Goal: Task Accomplishment & Management: Manage account settings

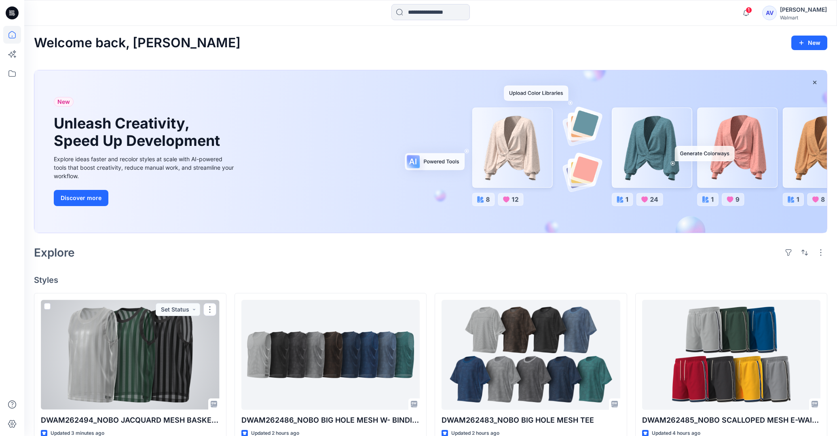
click at [159, 350] on div at bounding box center [130, 355] width 179 height 110
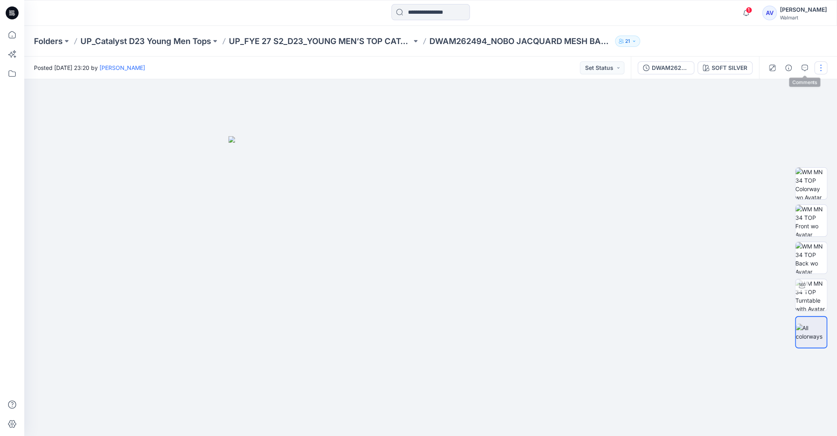
click at [819, 67] on button "button" at bounding box center [820, 67] width 13 height 13
click at [773, 108] on p "Edit" at bounding box center [769, 109] width 10 height 8
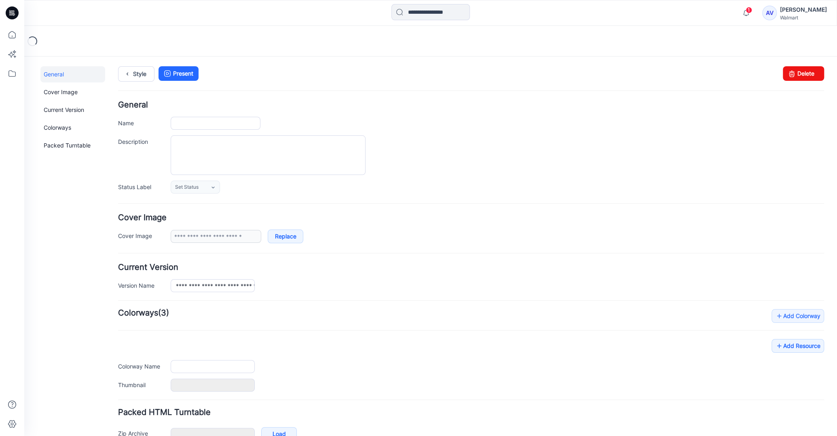
type input "**********"
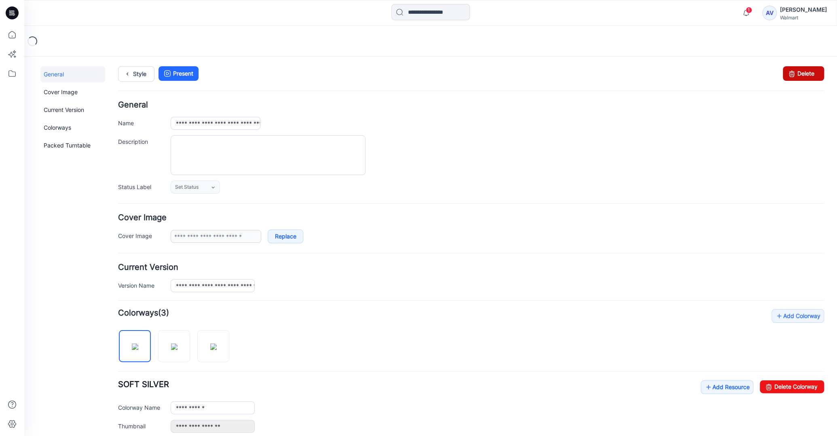
click at [790, 75] on icon at bounding box center [791, 73] width 11 height 15
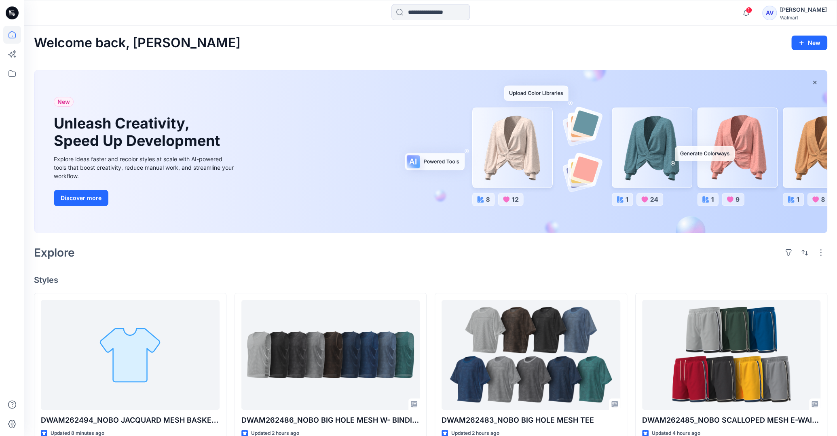
drag, startPoint x: 833, startPoint y: 99, endPoint x: 838, endPoint y: 161, distance: 62.9
click at [837, 161] on html "1 Notifications Your style DWAM262494_NOBO JACQUARD MESH BASKETBALL TANK W- RIB…" at bounding box center [418, 401] width 837 height 802
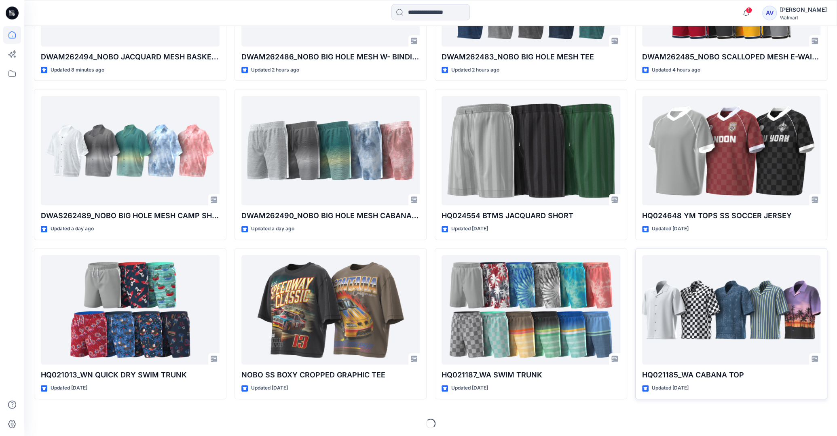
scroll to position [365, 0]
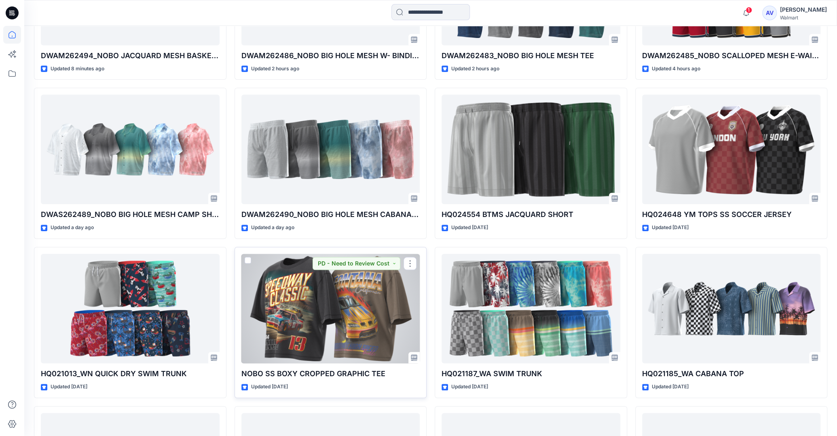
click at [300, 330] on div at bounding box center [330, 309] width 179 height 110
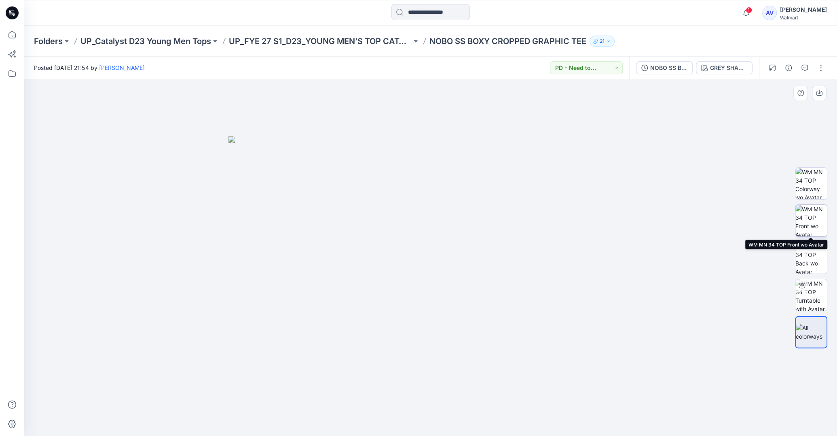
click at [814, 216] on img at bounding box center [811, 221] width 32 height 32
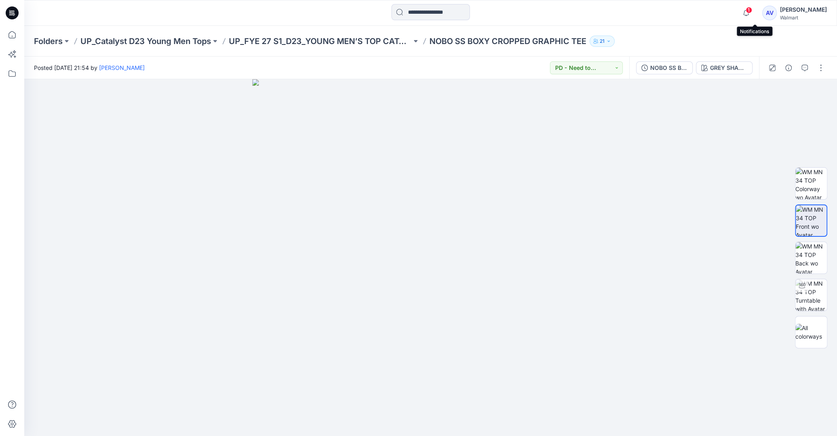
click at [752, 7] on span "1" at bounding box center [749, 10] width 6 height 6
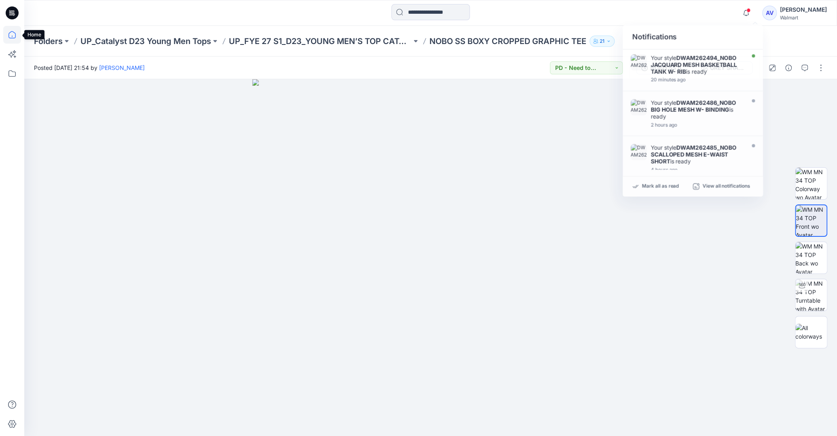
click at [7, 33] on icon at bounding box center [12, 35] width 18 height 18
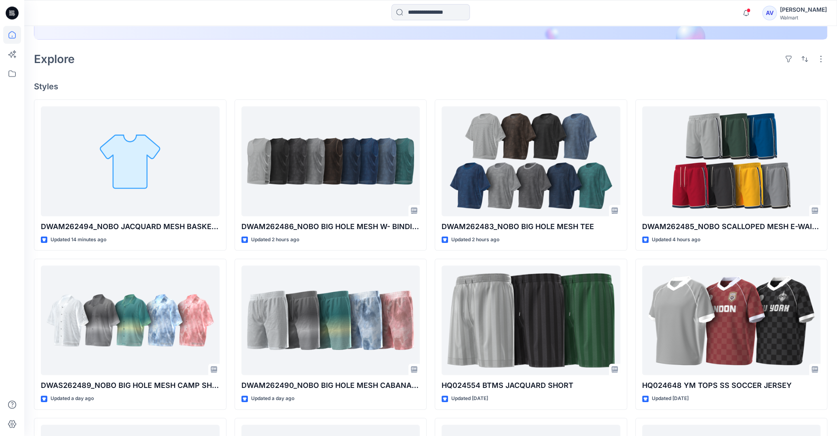
scroll to position [199, 0]
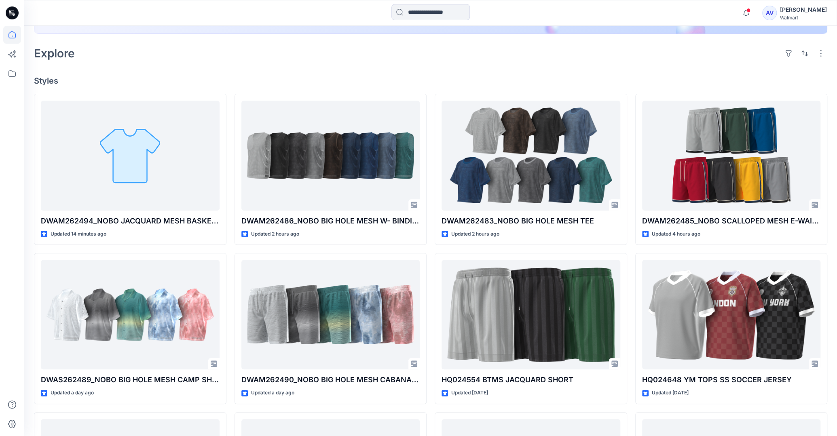
click at [32, 355] on div "Welcome back, Arthur New New Unleash Creativity, Speed Up Development Explore i…" at bounding box center [430, 215] width 813 height 776
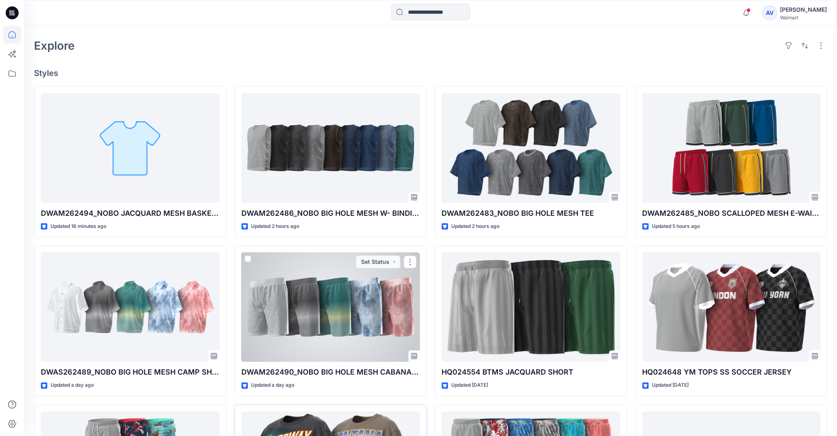
scroll to position [237, 0]
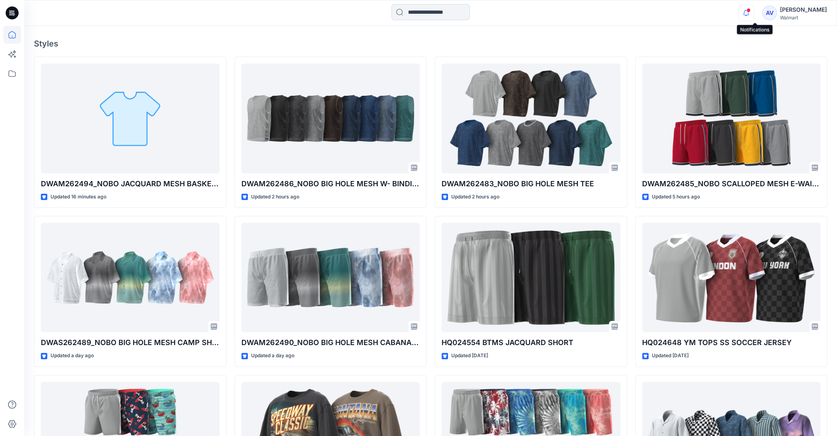
click at [754, 8] on icon "button" at bounding box center [745, 13] width 15 height 16
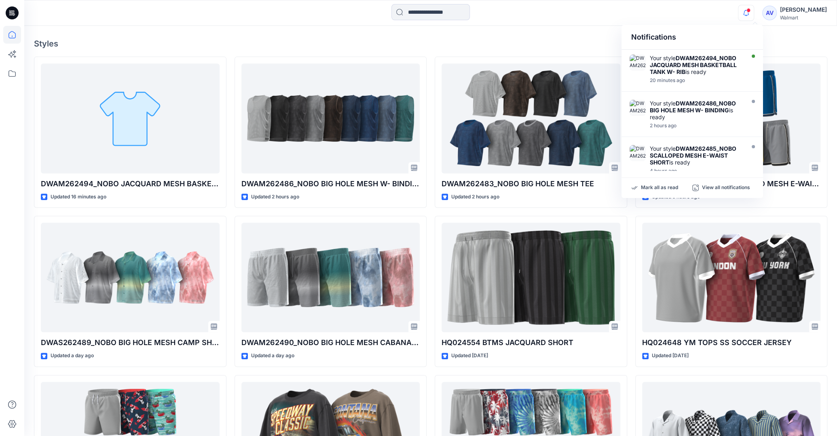
click at [729, 10] on div "Notifications Your style DWAM262494_NOBO JACQUARD MESH BASKETBALL TANK W- RIB i…" at bounding box center [430, 13] width 812 height 18
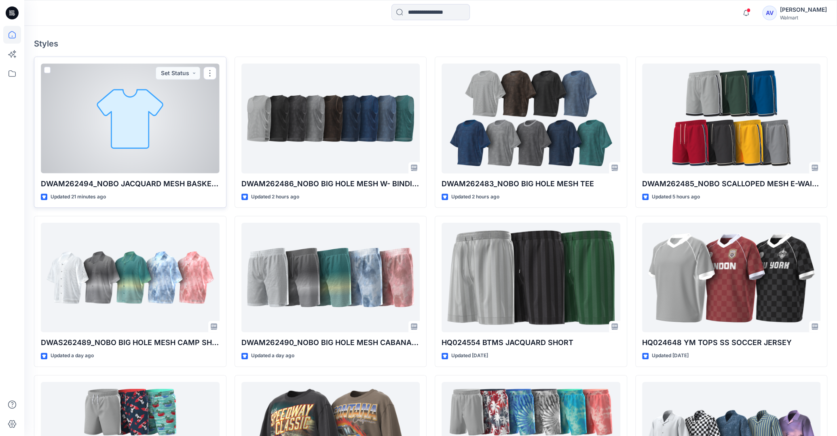
click at [157, 131] on div at bounding box center [130, 118] width 179 height 110
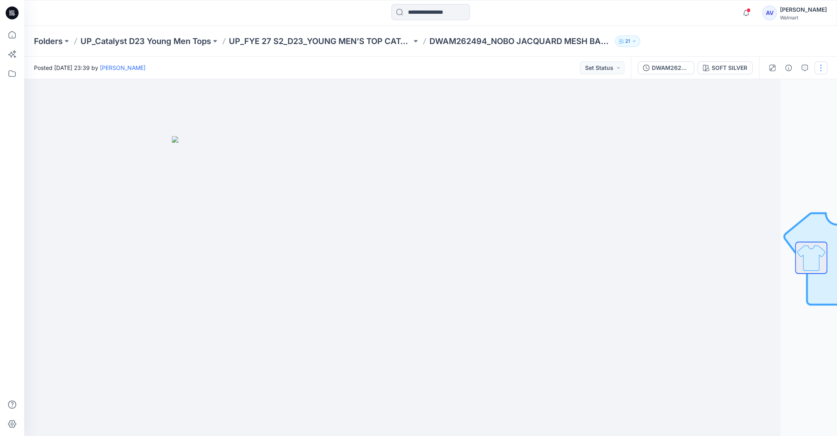
click at [822, 72] on button "button" at bounding box center [820, 67] width 13 height 13
click at [766, 107] on p "Edit" at bounding box center [769, 109] width 10 height 8
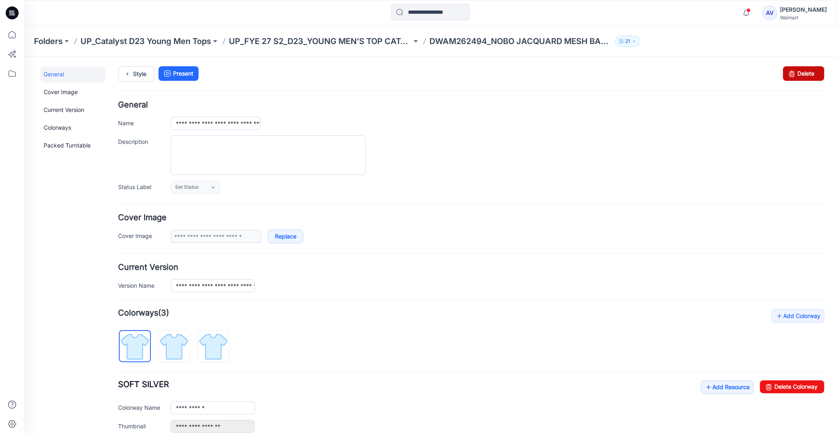
click at [802, 75] on link "Delete" at bounding box center [803, 73] width 41 height 15
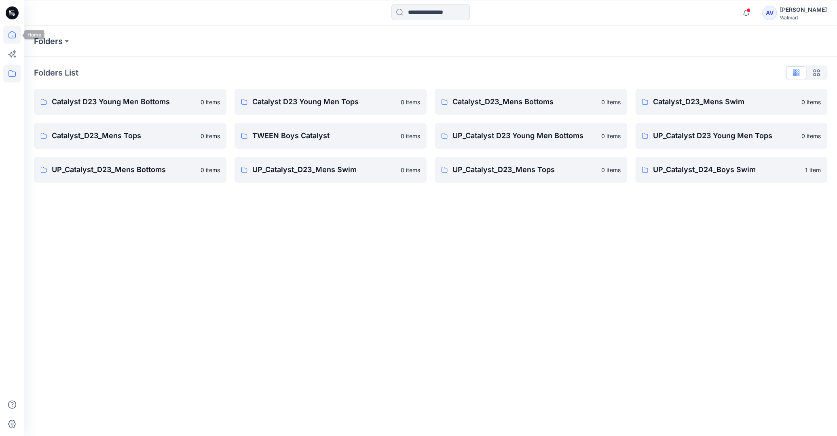
click at [8, 32] on icon at bounding box center [12, 35] width 18 height 18
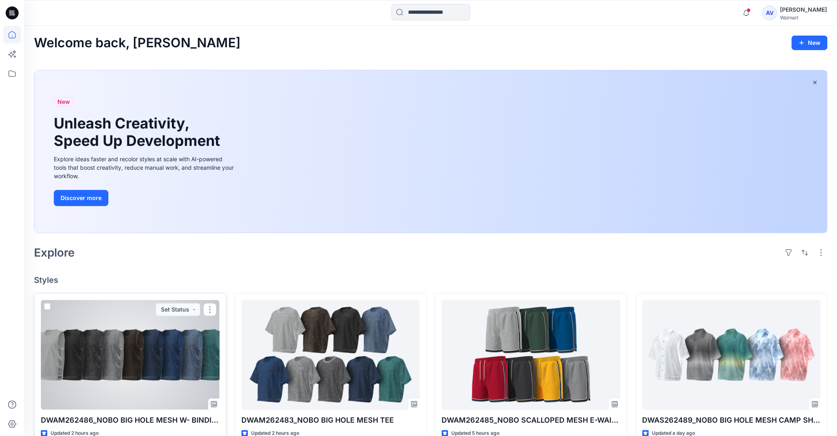
click at [156, 364] on div at bounding box center [130, 355] width 179 height 110
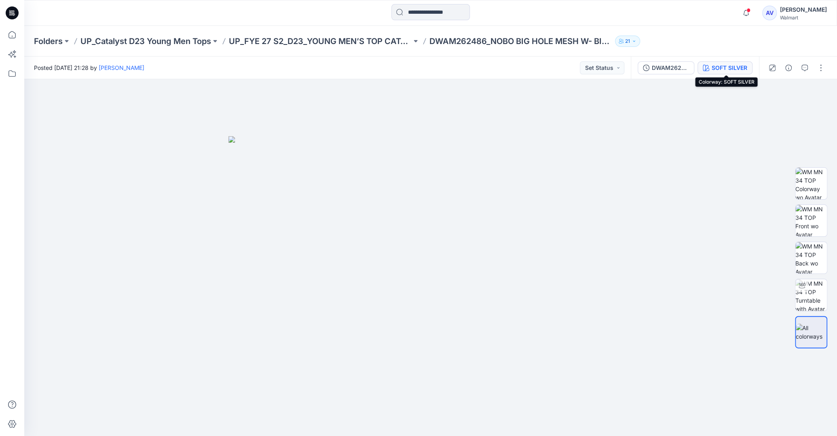
click at [734, 68] on div "SOFT SILVER" at bounding box center [730, 67] width 36 height 9
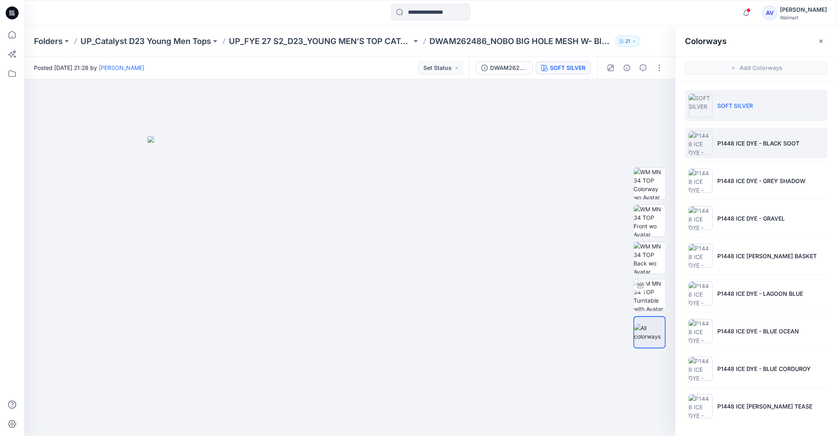
click at [732, 138] on li "P1448 ICE DYE - BLACK SOOT" at bounding box center [756, 143] width 142 height 31
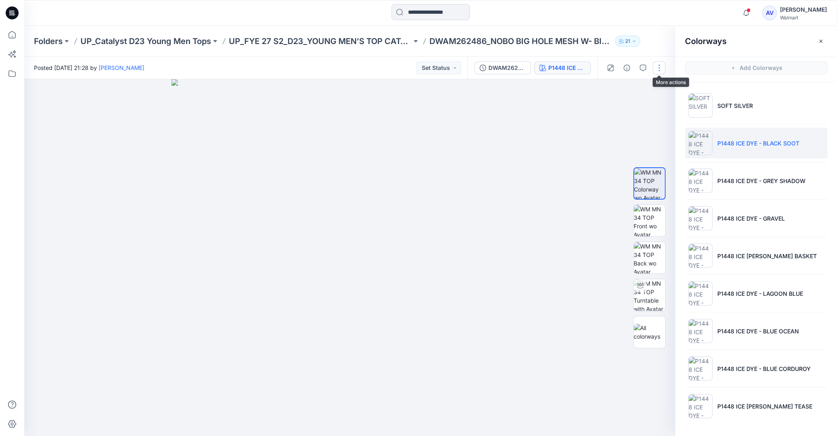
click at [661, 70] on button "button" at bounding box center [659, 67] width 13 height 13
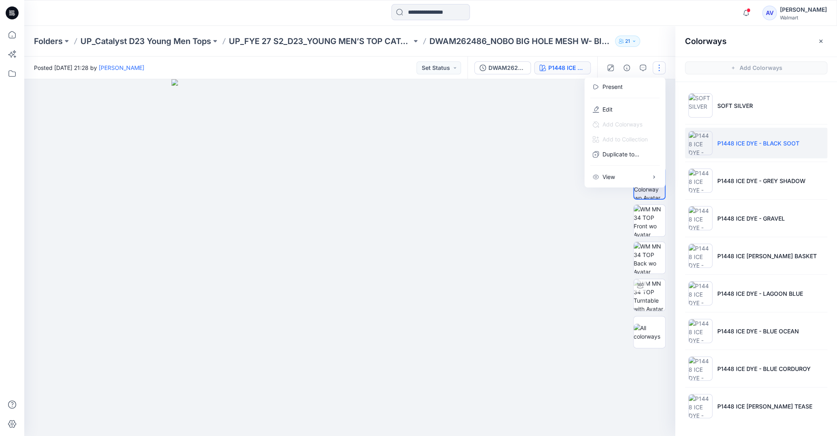
click at [661, 57] on div at bounding box center [634, 68] width 75 height 23
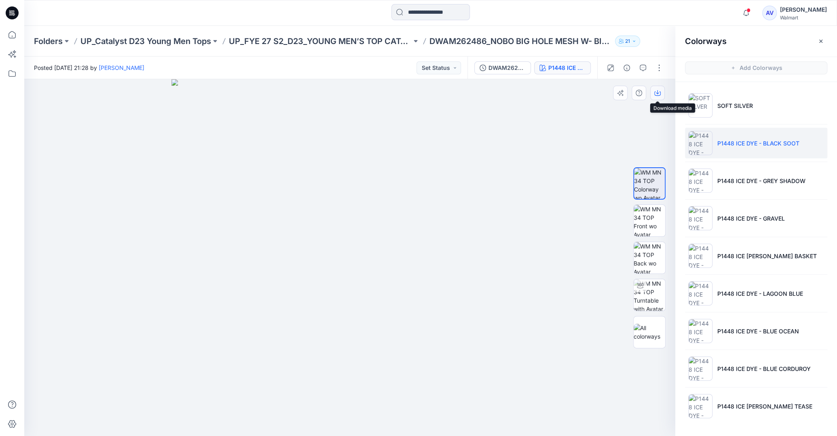
click at [657, 95] on icon "button" at bounding box center [657, 93] width 6 height 6
click at [738, 182] on p "P1448 ICE DYE - GREY SHADOW" at bounding box center [761, 181] width 88 height 8
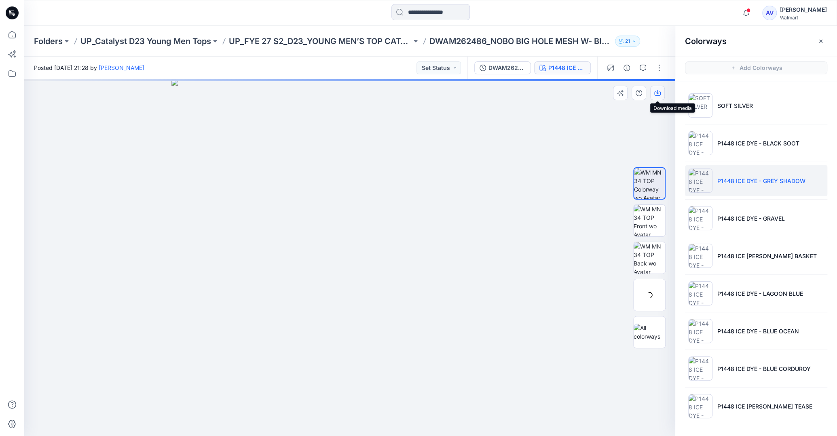
click at [661, 94] on button "button" at bounding box center [657, 93] width 15 height 15
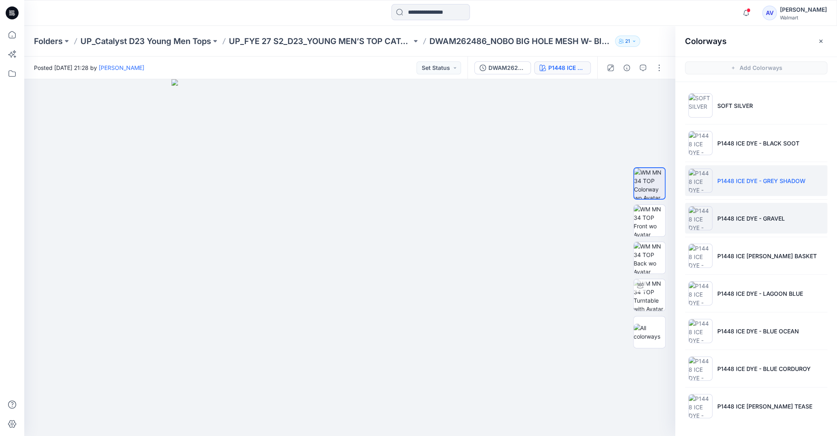
click at [727, 211] on li "P1448 ICE DYE - GRAVEL" at bounding box center [756, 218] width 142 height 31
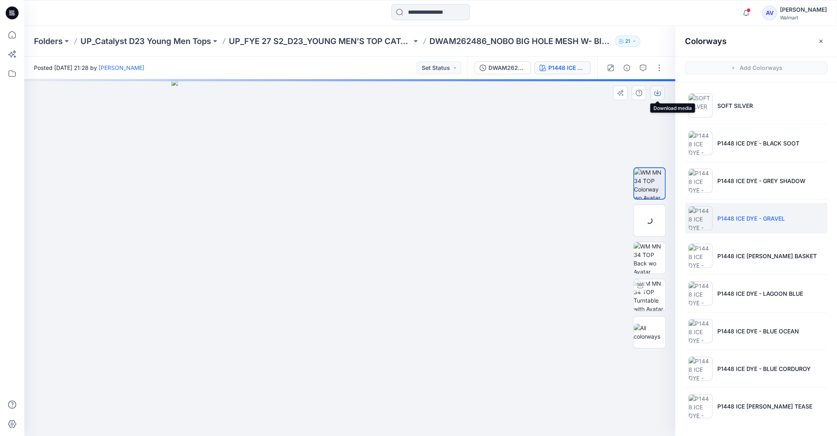
click at [656, 95] on icon "button" at bounding box center [657, 93] width 6 height 6
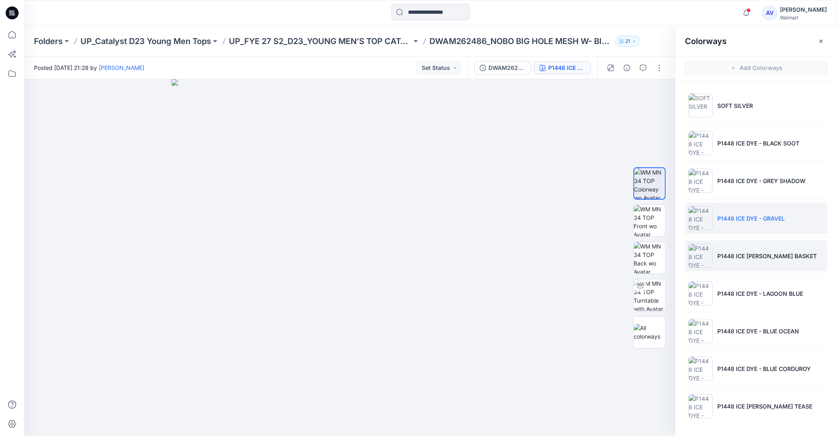
click at [754, 255] on p "P1448 ICE [PERSON_NAME] BASKET" at bounding box center [766, 256] width 99 height 8
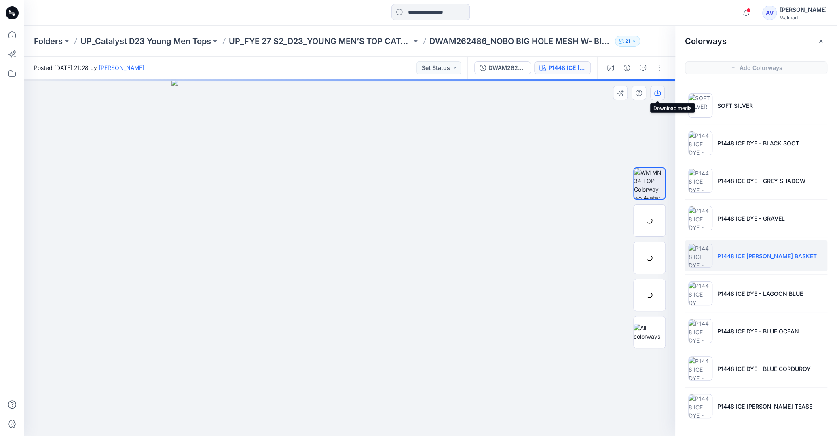
click at [660, 95] on icon "button" at bounding box center [657, 93] width 6 height 6
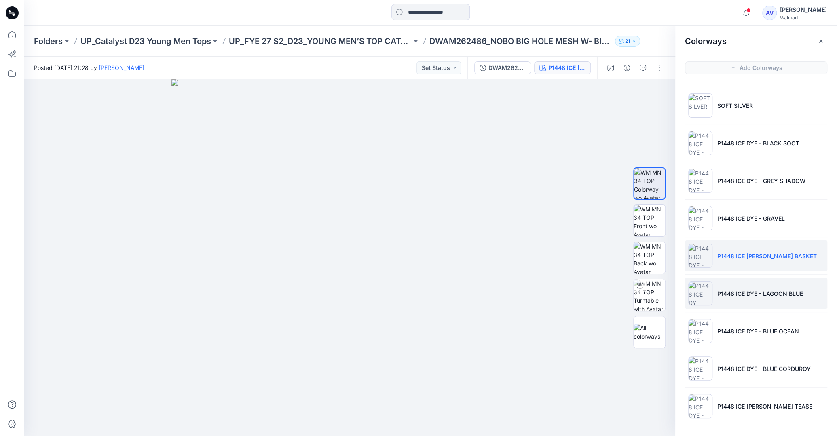
click at [750, 290] on p "P1448 ICE DYE - LAGOON BLUE" at bounding box center [760, 294] width 86 height 8
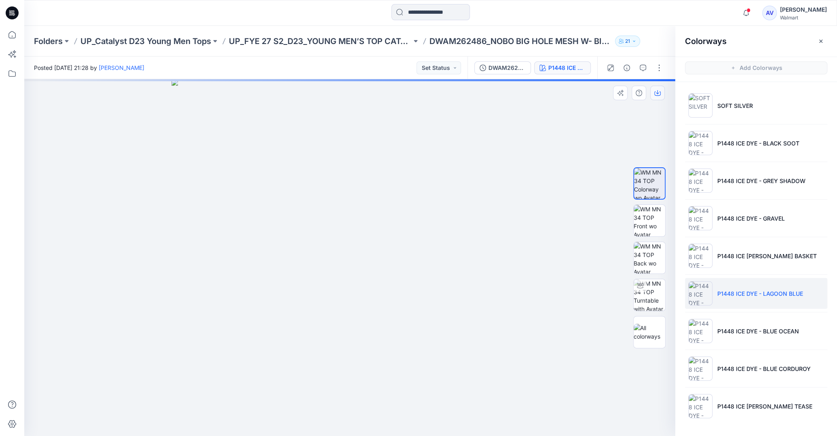
click at [657, 95] on icon "button" at bounding box center [657, 93] width 6 height 6
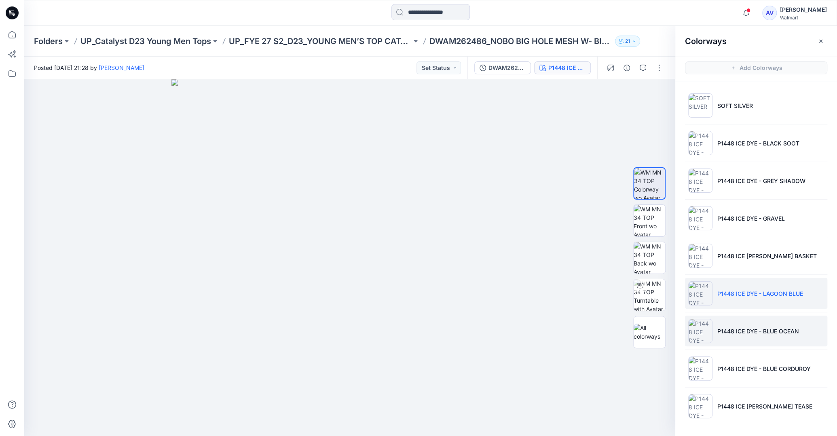
click at [731, 327] on p "P1448 ICE DYE - BLUE OCEAN" at bounding box center [758, 331] width 82 height 8
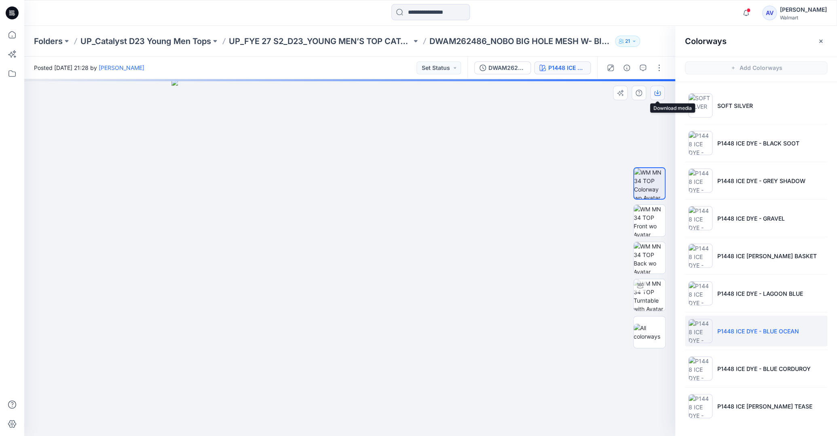
click at [659, 89] on button "button" at bounding box center [657, 93] width 15 height 15
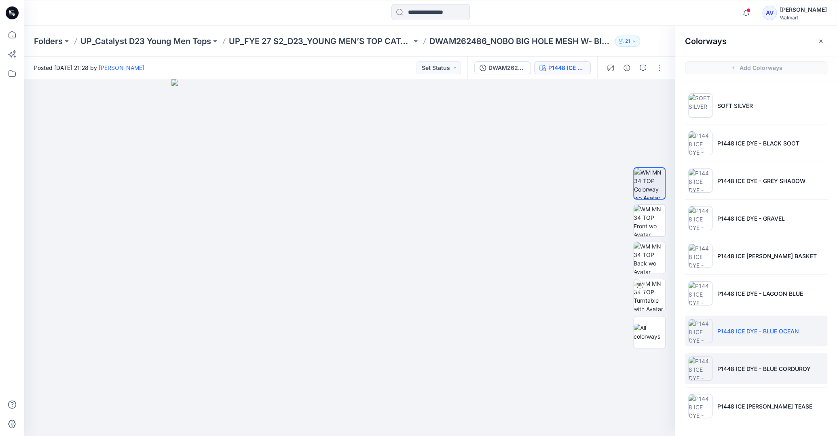
click at [736, 363] on li "P1448 ICE DYE - BLUE CORDUROY" at bounding box center [756, 368] width 142 height 31
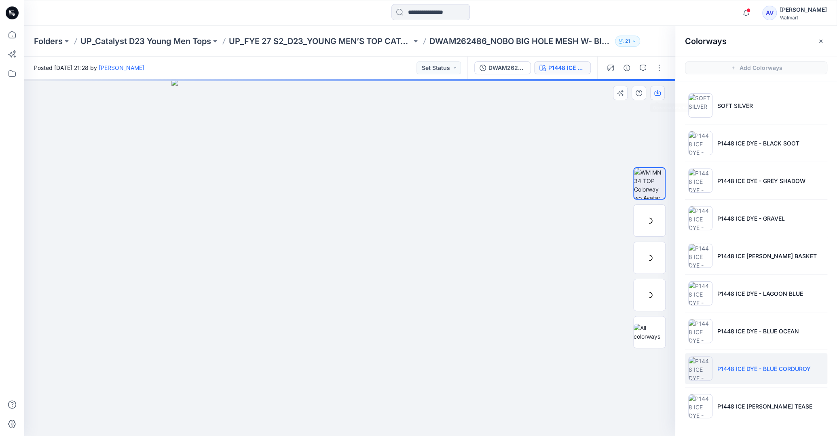
click at [657, 92] on icon "button" at bounding box center [657, 93] width 6 height 6
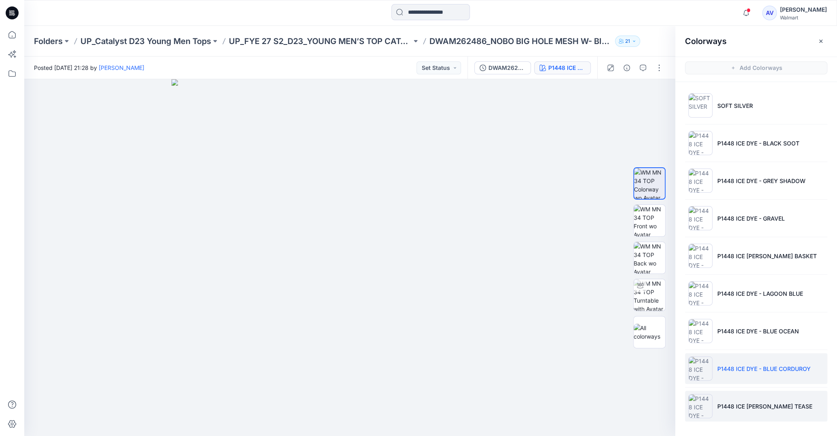
click at [743, 404] on p "P1448 ICE [PERSON_NAME] TEASE" at bounding box center [764, 406] width 95 height 8
click at [660, 88] on button "button" at bounding box center [657, 93] width 15 height 15
click at [8, 34] on icon at bounding box center [12, 35] width 18 height 18
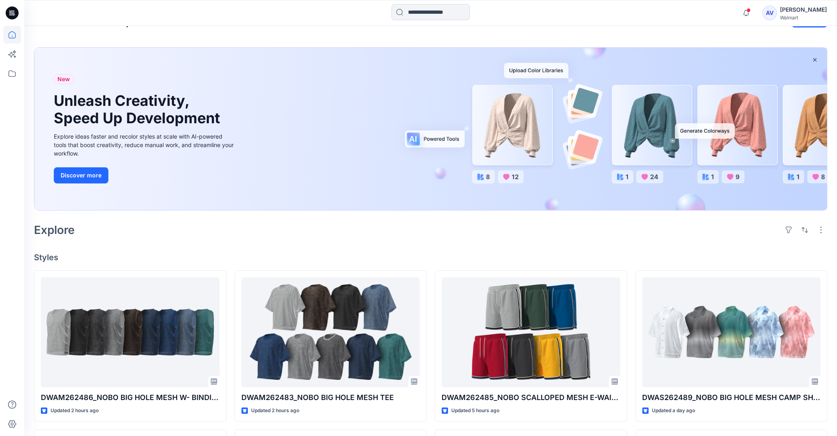
scroll to position [171, 0]
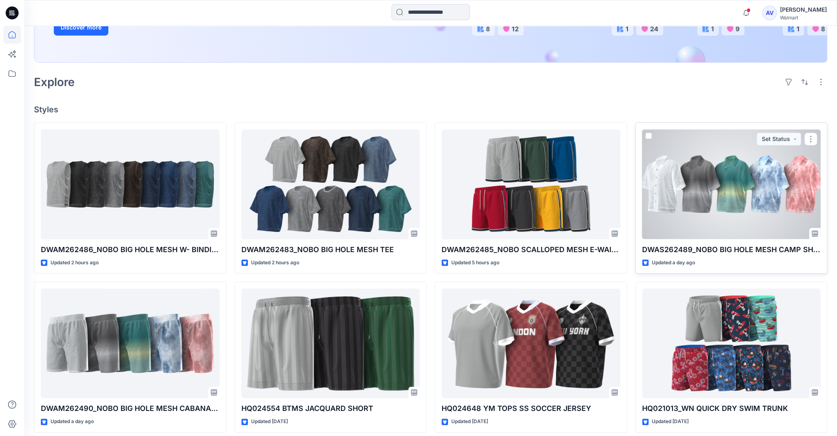
click at [732, 192] on div at bounding box center [731, 184] width 179 height 110
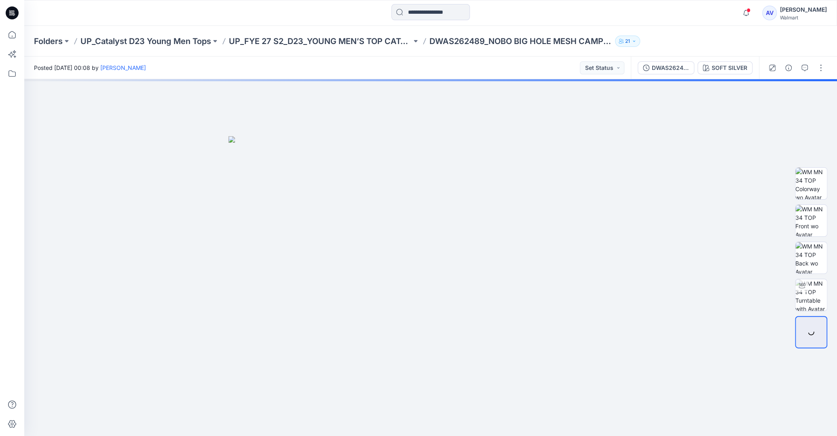
click at [723, 76] on div "DWAS262489_NOBO BIG HOLE MESH CAMP SHIRT SOFT SILVER" at bounding box center [695, 68] width 128 height 23
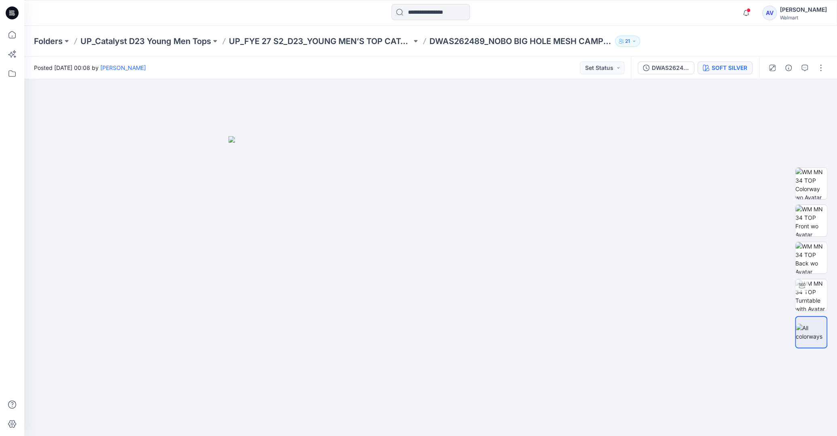
click at [728, 70] on div "SOFT SILVER" at bounding box center [730, 67] width 36 height 9
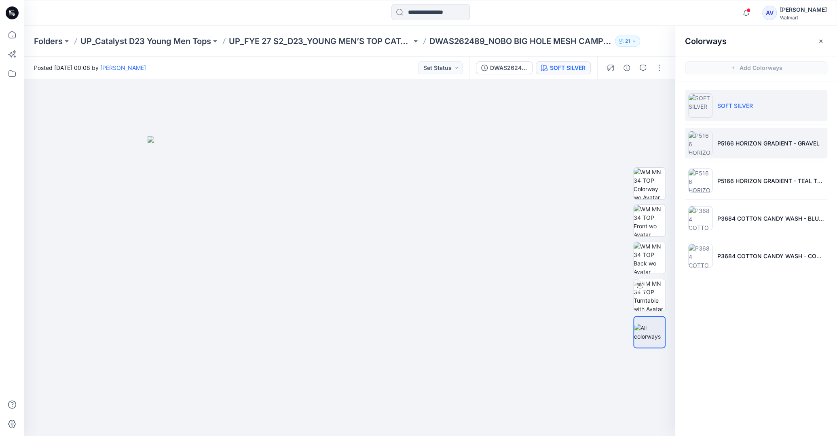
click at [725, 144] on p "P5166 HORIZON GRADIENT - GRAVEL" at bounding box center [768, 143] width 102 height 8
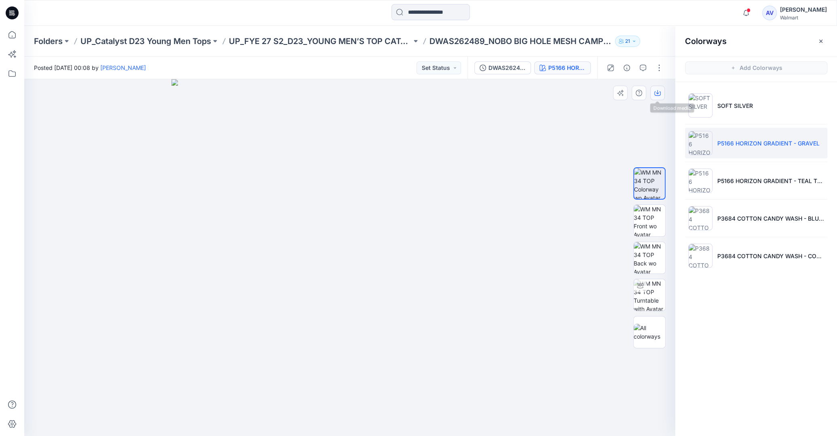
click at [660, 96] on icon "button" at bounding box center [657, 93] width 6 height 4
drag, startPoint x: 728, startPoint y: 176, endPoint x: 710, endPoint y: 161, distance: 23.5
click at [728, 175] on li "P5166 HORIZON GRADIENT - TEAL TEASE" at bounding box center [756, 180] width 142 height 31
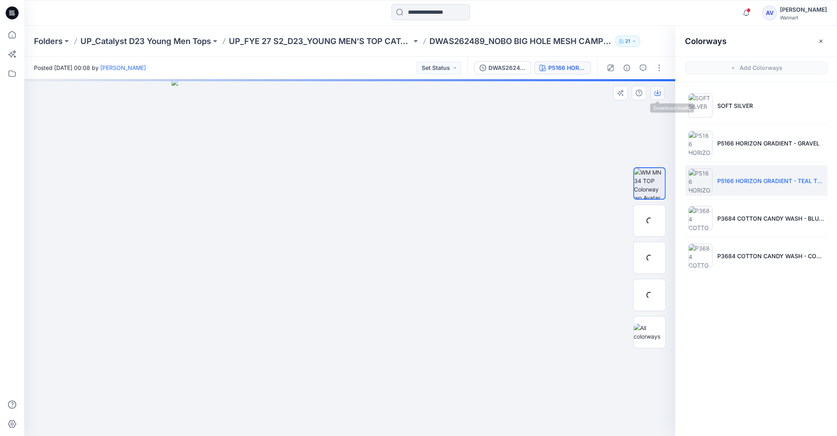
click at [660, 93] on icon "button" at bounding box center [657, 93] width 6 height 6
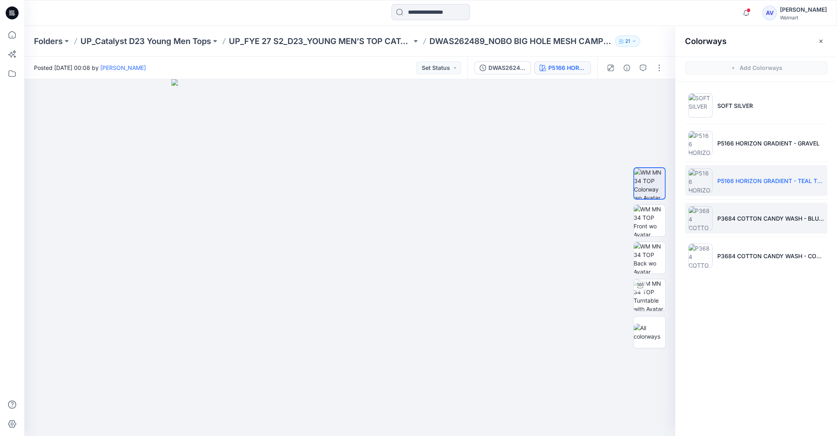
click at [737, 211] on li "P3684 COTTON CANDY WASH - BLUE FLURRY" at bounding box center [756, 218] width 142 height 31
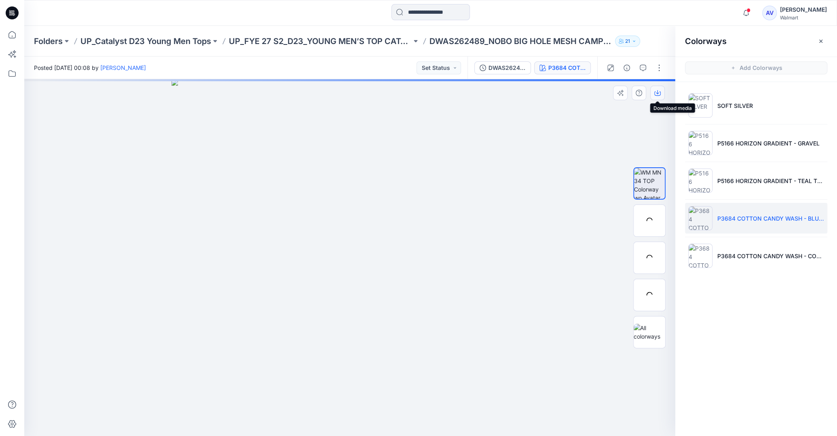
click at [658, 97] on button "button" at bounding box center [657, 93] width 15 height 15
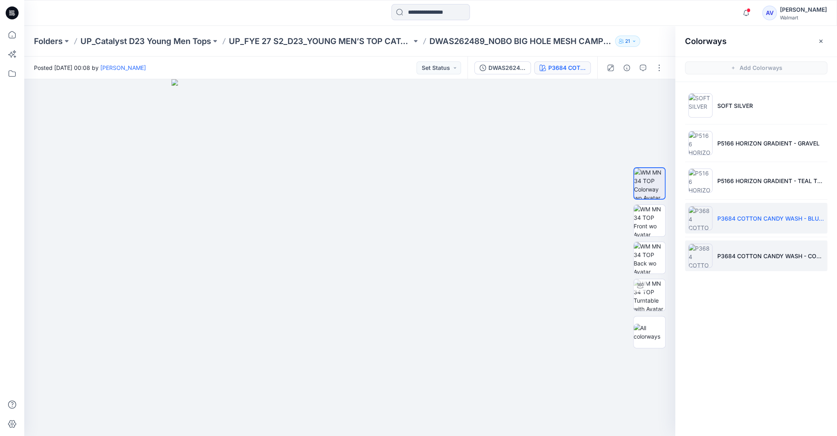
click at [728, 250] on li "P3684 COTTON CANDY WASH - CORAL CASTLE" at bounding box center [756, 256] width 142 height 31
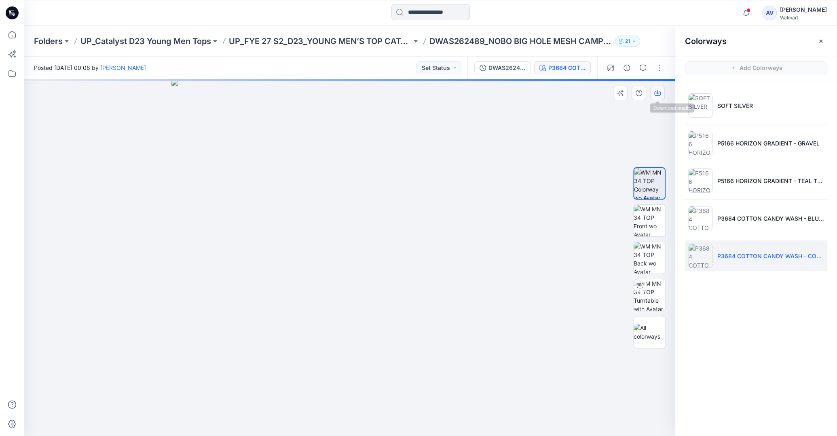
click at [660, 94] on icon "button" at bounding box center [657, 93] width 6 height 4
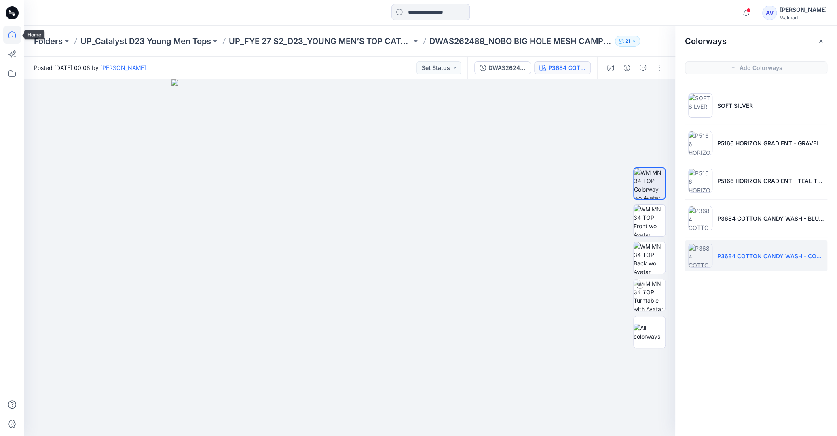
click at [19, 34] on icon at bounding box center [12, 35] width 18 height 18
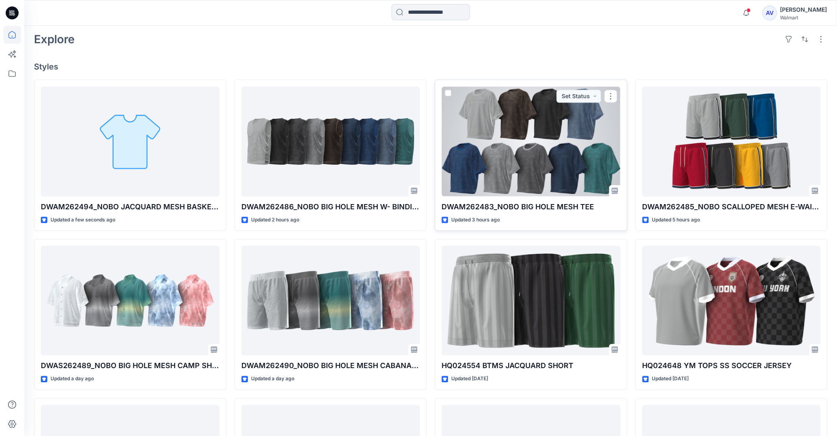
scroll to position [42, 0]
